Goal: Task Accomplishment & Management: Manage account settings

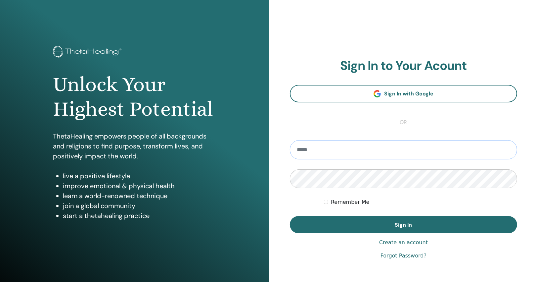
type input "**********"
click at [352, 204] on label "Remember Me" at bounding box center [350, 202] width 39 height 8
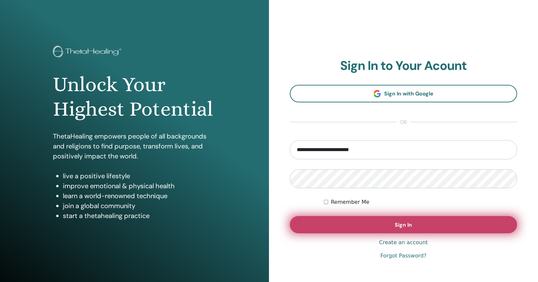
click at [354, 221] on button "Sign In" at bounding box center [403, 224] width 227 height 17
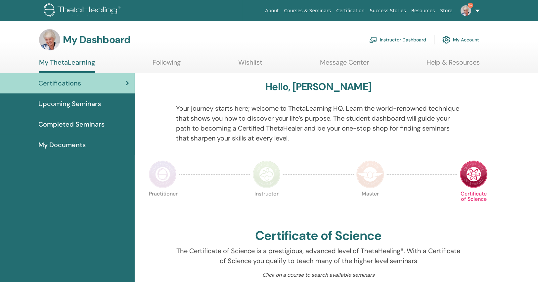
click at [412, 41] on link "Instructor Dashboard" at bounding box center [398, 39] width 57 height 15
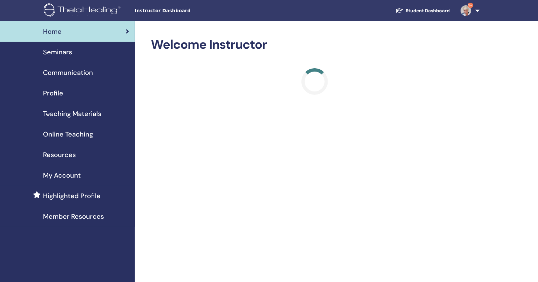
click at [105, 50] on div "Seminars" at bounding box center [67, 52] width 124 height 10
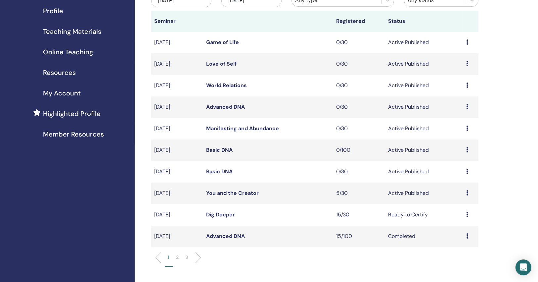
scroll to position [53, 0]
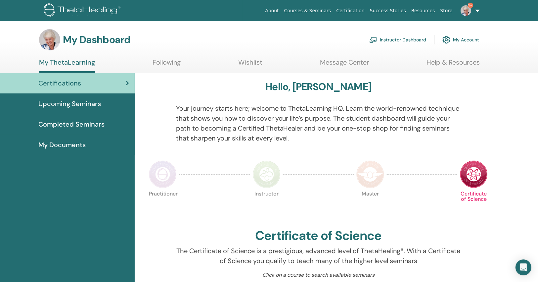
click at [473, 8] on span "9+" at bounding box center [466, 10] width 16 height 5
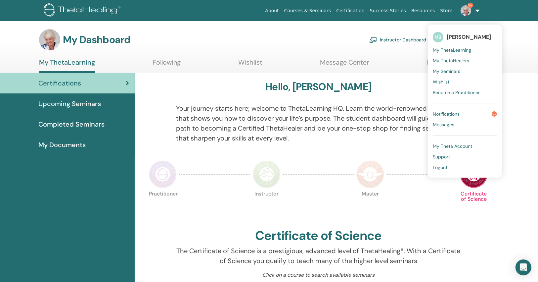
click at [452, 111] on span "Notifications" at bounding box center [446, 114] width 27 height 6
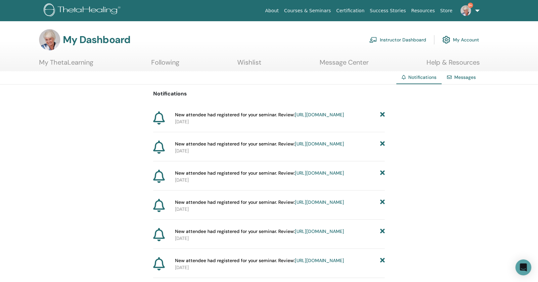
click at [383, 115] on icon at bounding box center [382, 114] width 5 height 7
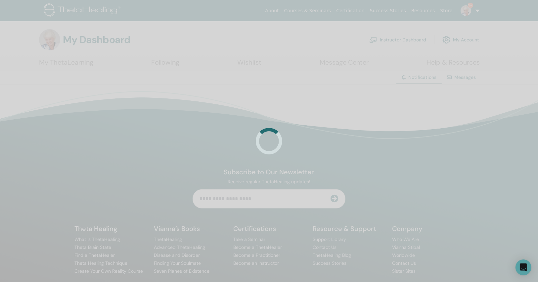
click at [383, 115] on div at bounding box center [269, 141] width 538 height 282
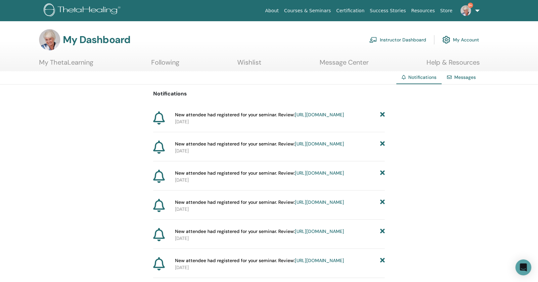
click at [383, 115] on icon at bounding box center [382, 114] width 5 height 7
click at [382, 113] on icon at bounding box center [382, 114] width 5 height 7
click at [383, 114] on icon at bounding box center [382, 114] width 5 height 7
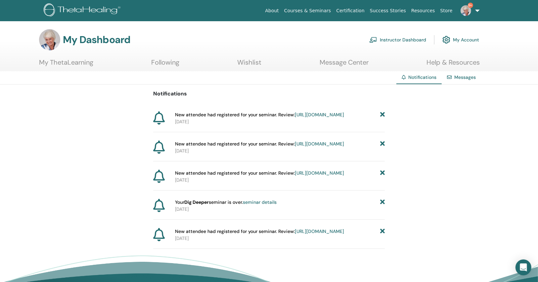
click at [383, 114] on icon at bounding box center [382, 114] width 5 height 7
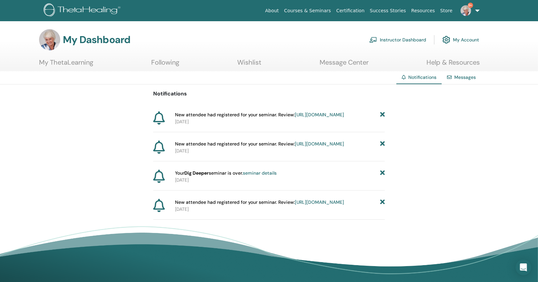
click at [383, 114] on icon at bounding box center [382, 114] width 5 height 7
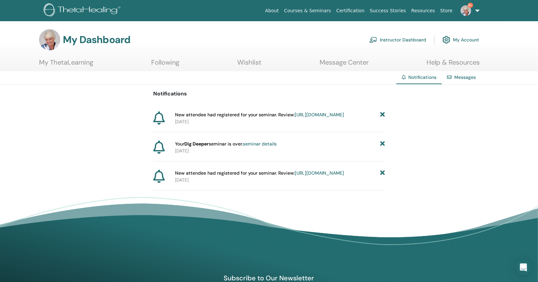
click at [383, 114] on icon at bounding box center [382, 114] width 5 height 7
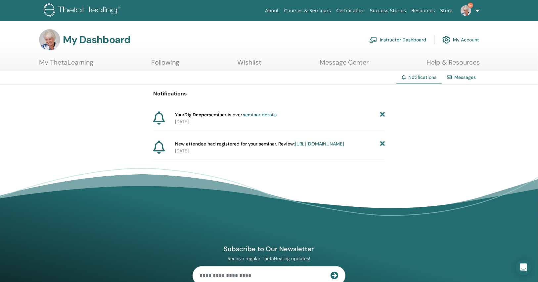
click at [382, 114] on icon at bounding box center [382, 114] width 5 height 7
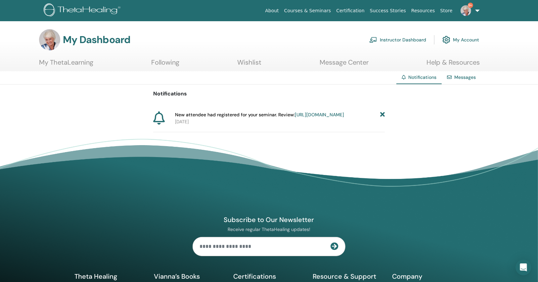
click at [382, 114] on icon at bounding box center [382, 114] width 5 height 7
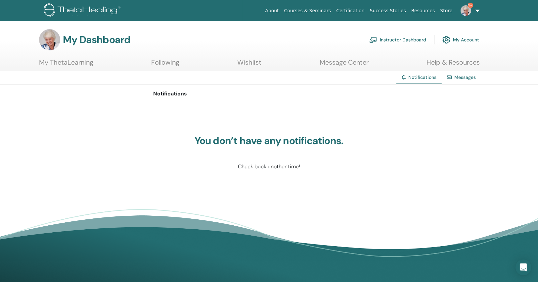
click at [414, 38] on link "Instructor Dashboard" at bounding box center [398, 39] width 57 height 15
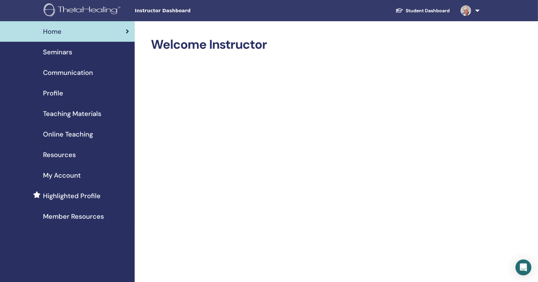
click at [65, 51] on span "Seminars" at bounding box center [57, 52] width 29 height 10
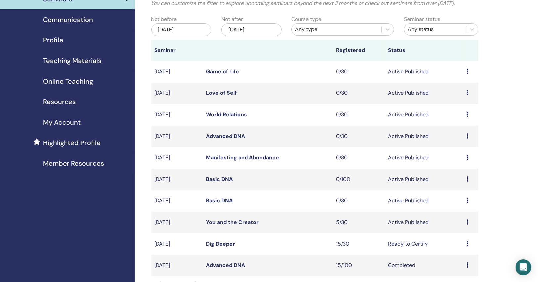
scroll to position [106, 0]
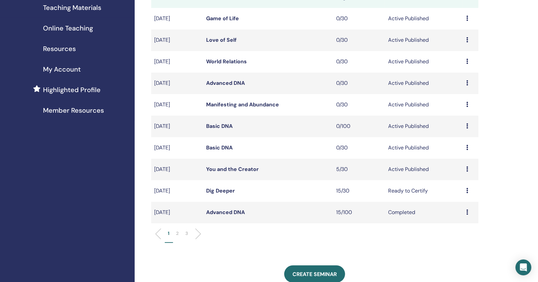
drag, startPoint x: 224, startPoint y: 126, endPoint x: 211, endPoint y: 86, distance: 42.6
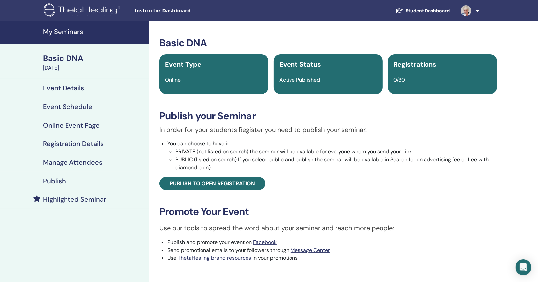
click at [77, 181] on div "Publish" at bounding box center [74, 181] width 138 height 8
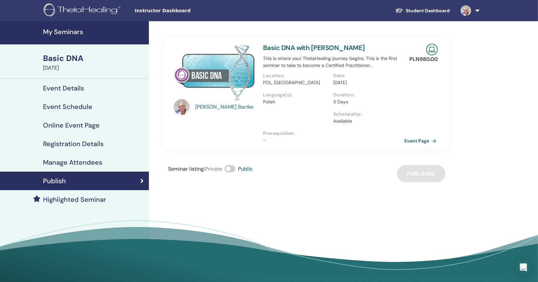
click at [424, 140] on link "Event Page" at bounding box center [422, 141] width 35 height 10
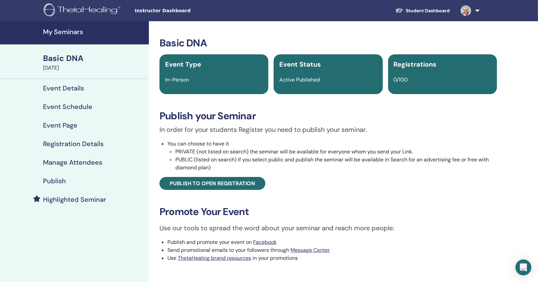
click at [79, 179] on div "Publish" at bounding box center [74, 181] width 138 height 8
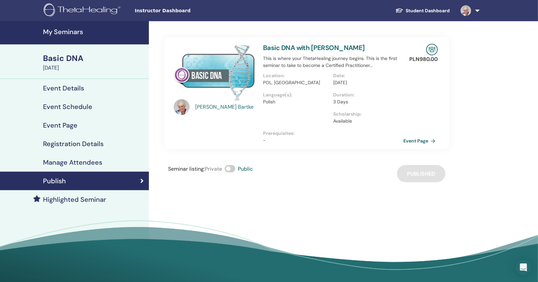
click at [424, 139] on link "Event Page" at bounding box center [421, 141] width 35 height 10
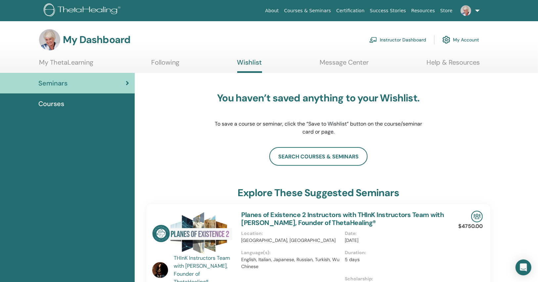
click at [379, 41] on link "Instructor Dashboard" at bounding box center [398, 39] width 57 height 15
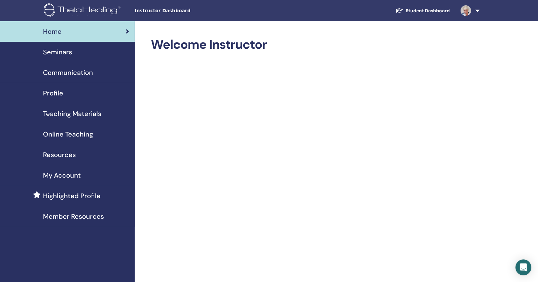
click at [467, 15] on img at bounding box center [466, 10] width 11 height 11
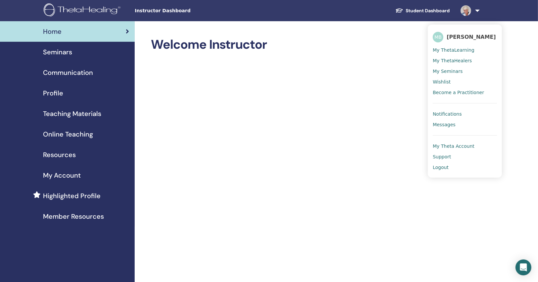
click at [444, 170] on link "Logout" at bounding box center [465, 167] width 64 height 11
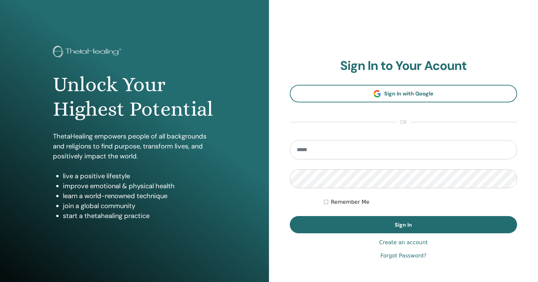
click at [400, 147] on input "email" at bounding box center [403, 149] width 227 height 19
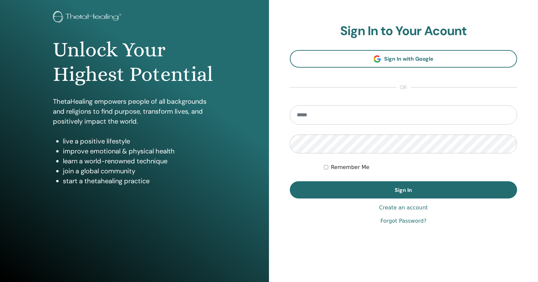
scroll to position [36, 0]
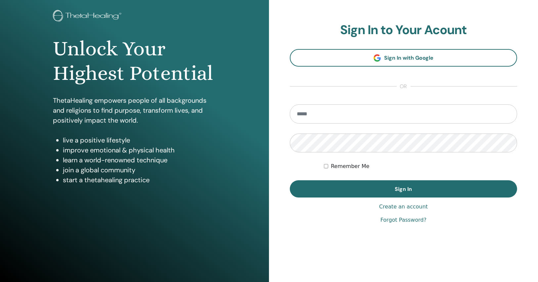
click at [327, 110] on input "email" at bounding box center [403, 113] width 227 height 19
type input "**********"
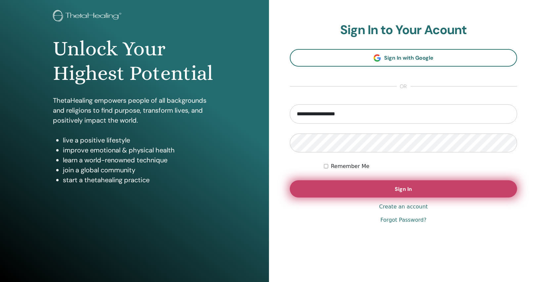
click at [339, 181] on button "Sign In" at bounding box center [403, 188] width 227 height 17
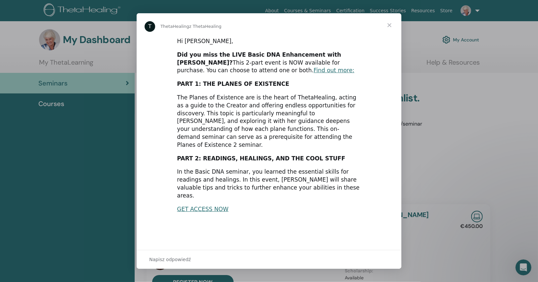
click at [53, 62] on div "Komunikator Intercom" at bounding box center [269, 141] width 538 height 282
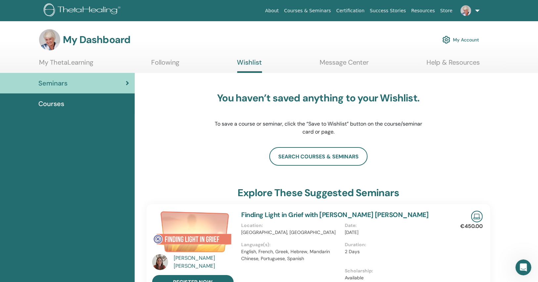
click at [53, 62] on link "My ThetaLearning" at bounding box center [66, 64] width 54 height 13
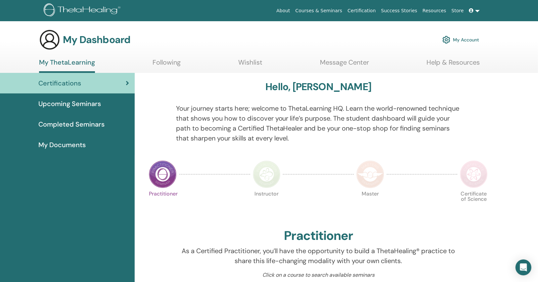
click at [71, 103] on span "Upcoming Seminars" at bounding box center [69, 104] width 63 height 10
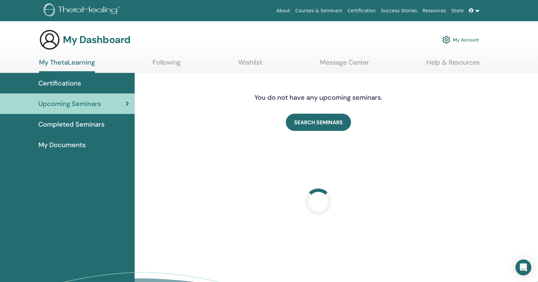
click at [75, 42] on h3 "My Dashboard" at bounding box center [97, 40] width 68 height 12
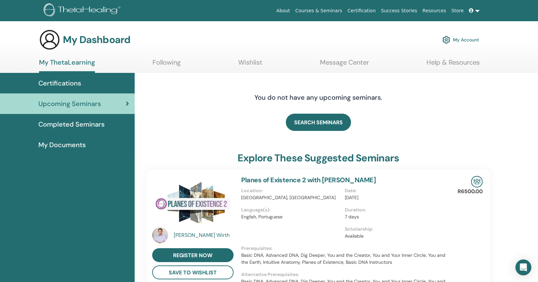
click at [53, 40] on img at bounding box center [49, 39] width 21 height 21
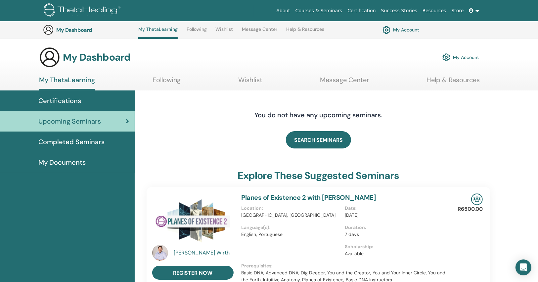
drag, startPoint x: 413, startPoint y: 208, endPoint x: 461, endPoint y: 65, distance: 151.4
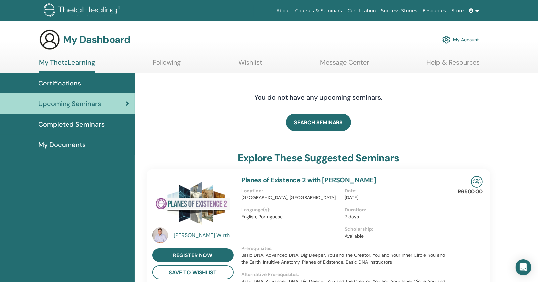
click at [476, 8] on link at bounding box center [475, 11] width 16 height 12
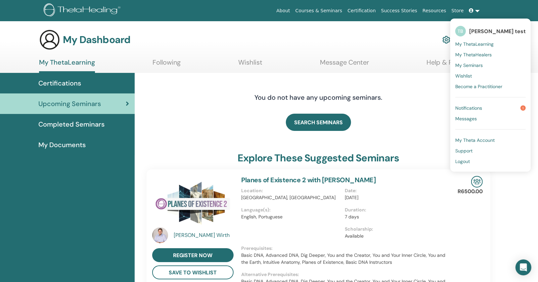
click at [460, 162] on span "Logout" at bounding box center [463, 161] width 15 height 6
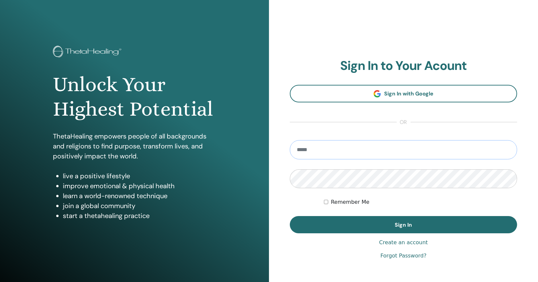
type input "**********"
click at [347, 199] on label "Remember Me" at bounding box center [350, 202] width 39 height 8
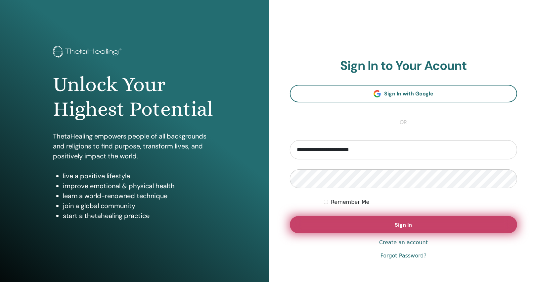
click at [360, 225] on button "Sign In" at bounding box center [403, 224] width 227 height 17
